Goal: Book appointment/travel/reservation

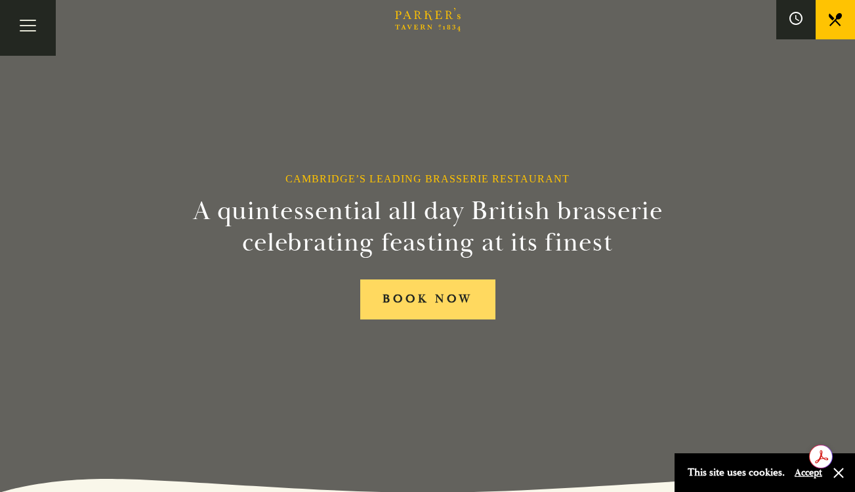
click at [448, 290] on link "BOOK NOW" at bounding box center [427, 300] width 135 height 40
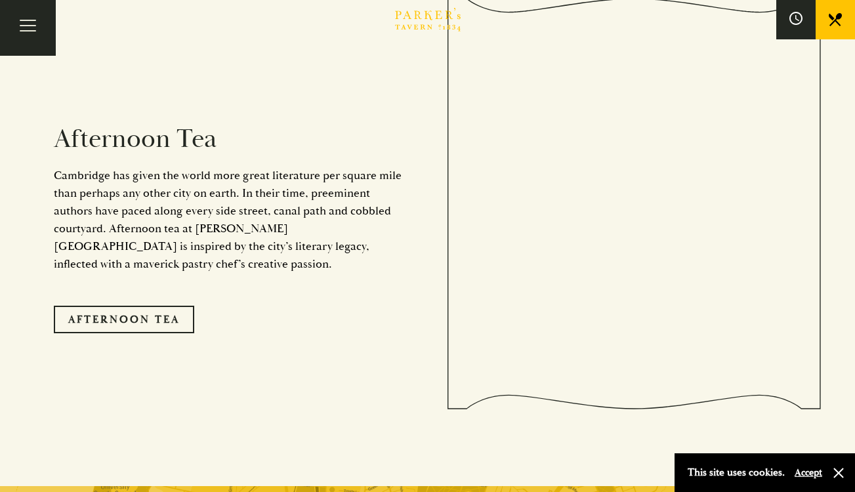
scroll to position [2084, 0]
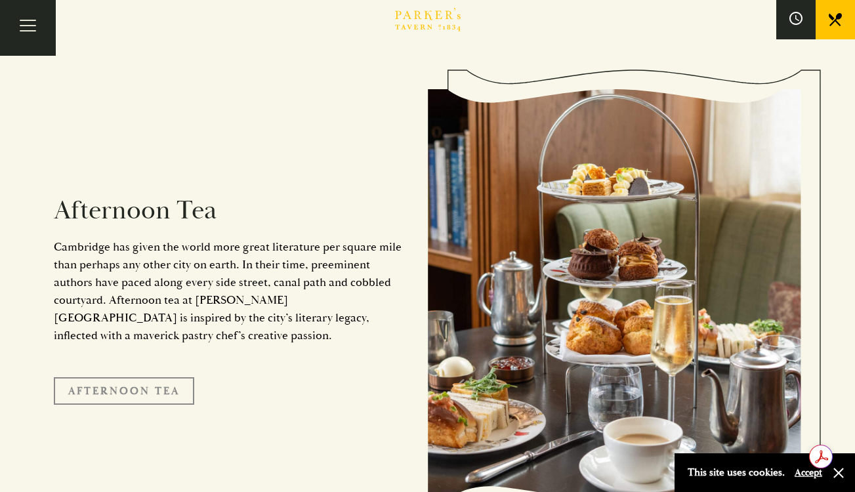
click at [169, 377] on link "Afternoon Tea" at bounding box center [124, 391] width 140 height 28
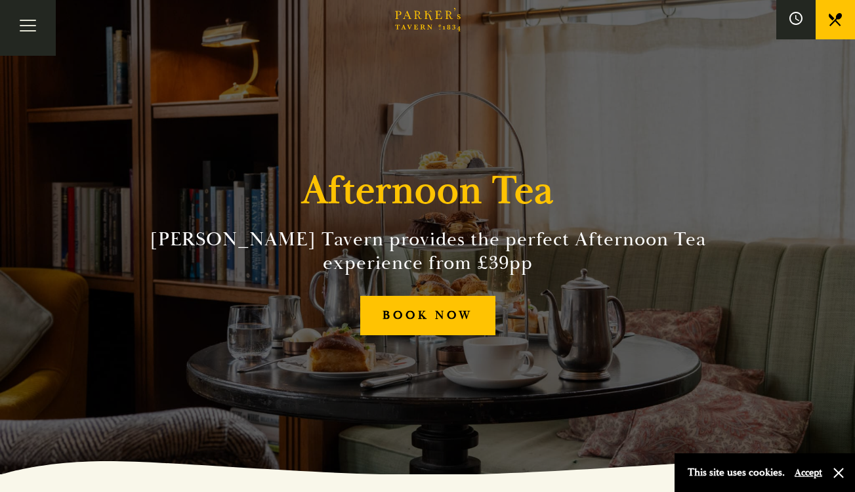
scroll to position [14, 0]
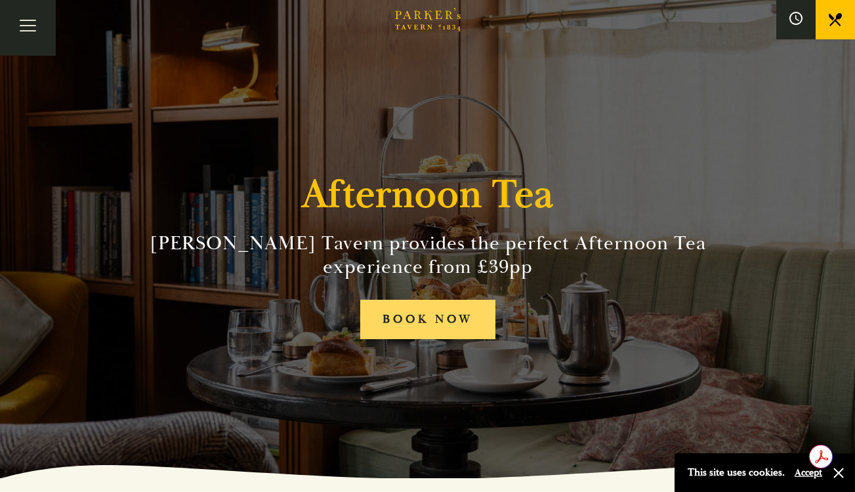
click at [480, 316] on link "BOOK NOW" at bounding box center [427, 320] width 135 height 40
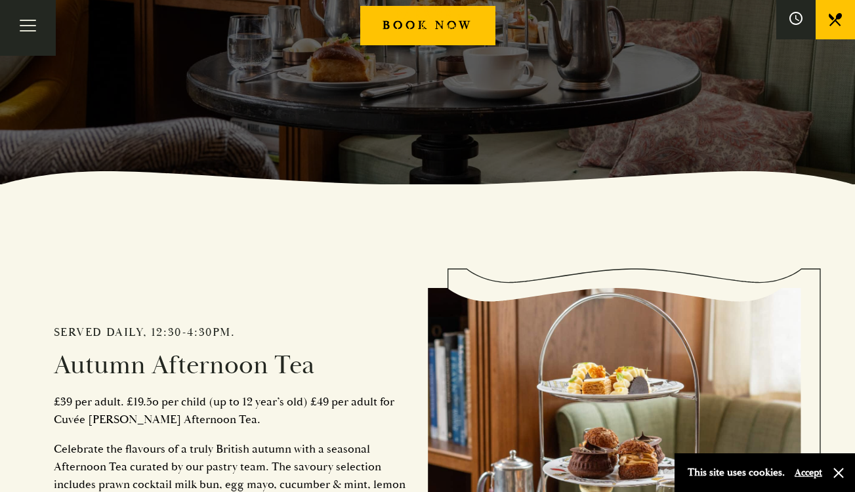
scroll to position [0, 0]
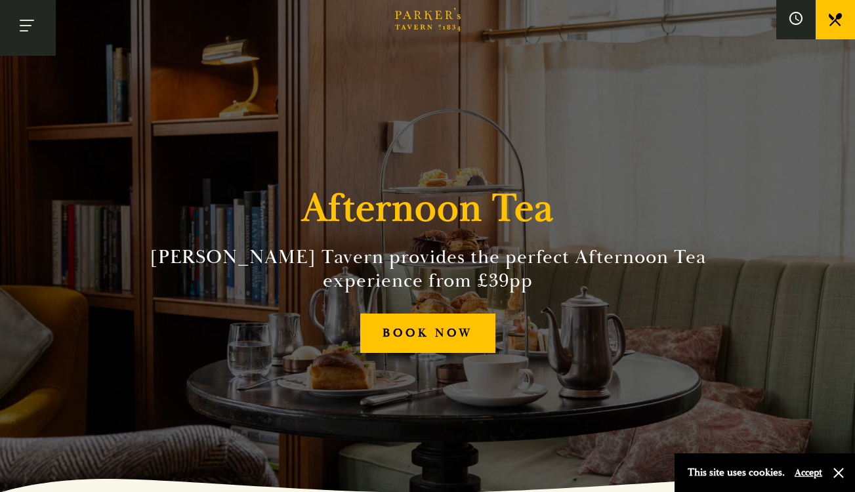
click at [43, 31] on button "Toggle navigation" at bounding box center [28, 28] width 56 height 56
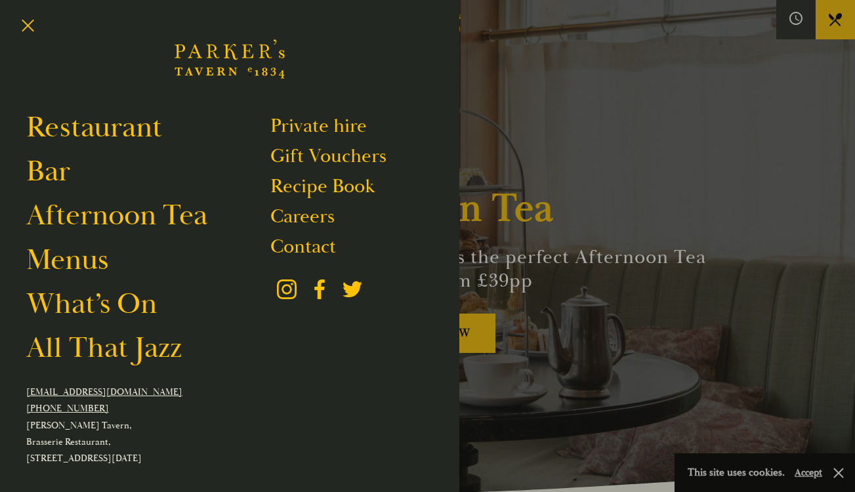
click at [232, 51] on icon "Brasserie Restaurant Cambridge | Parker's Tavern Cambridge Parker's Tavern is a…" at bounding box center [230, 59] width 110 height 79
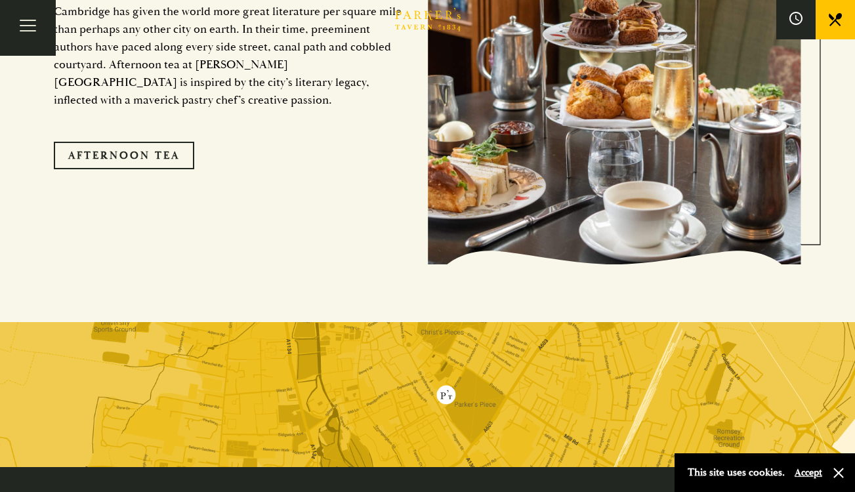
scroll to position [2444, 0]
